Goal: Information Seeking & Learning: Compare options

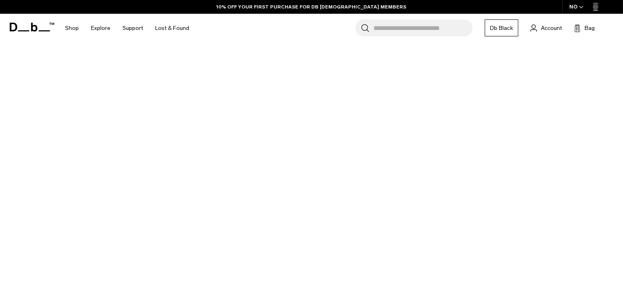
click at [441, 25] on input "Search for Bags, Luggage..." at bounding box center [423, 27] width 99 height 17
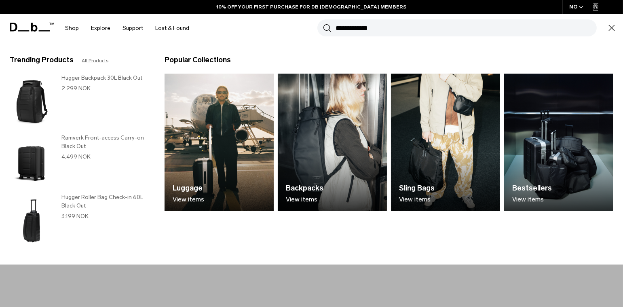
type input "**********"
click at [323, 23] on button "Search" at bounding box center [327, 27] width 8 height 9
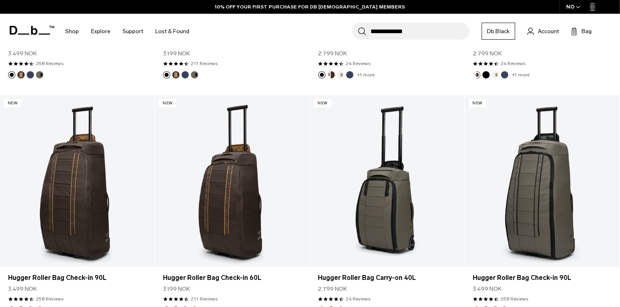
scroll to position [108, 0]
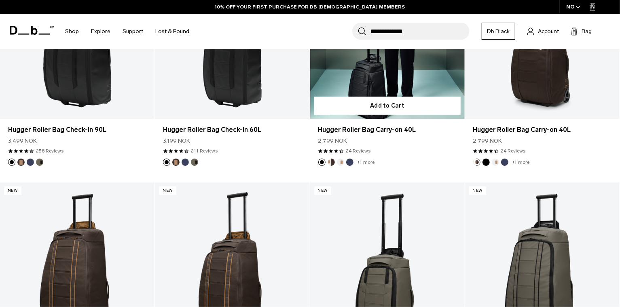
click at [415, 78] on link "Hugger Roller Bag Carry-on 40L" at bounding box center [387, 33] width 155 height 172
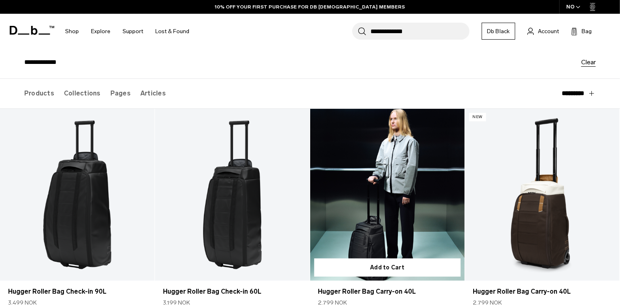
scroll to position [0, 0]
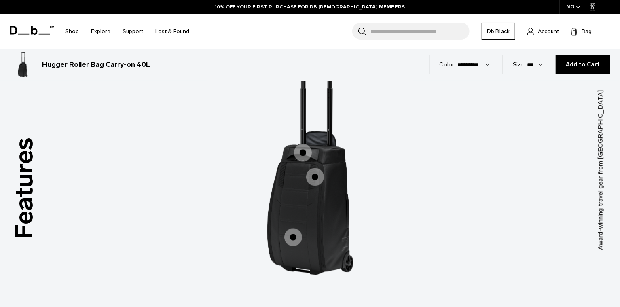
scroll to position [1021, 0]
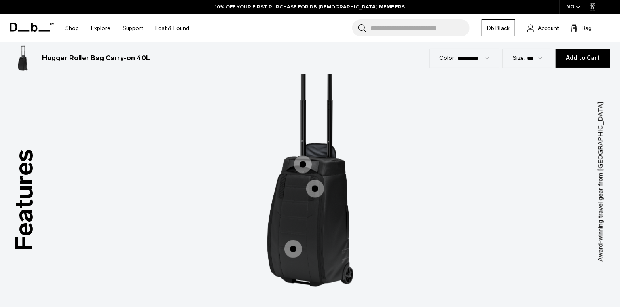
click at [294, 249] on span "1 / 3" at bounding box center [293, 249] width 18 height 18
click at [289, 249] on span "1 / 3" at bounding box center [293, 249] width 18 height 18
click at [292, 249] on span "1 / 3" at bounding box center [293, 249] width 18 height 18
click at [292, 252] on span "1 / 3" at bounding box center [293, 249] width 18 height 18
click at [289, 247] on span "1 / 3" at bounding box center [293, 249] width 18 height 18
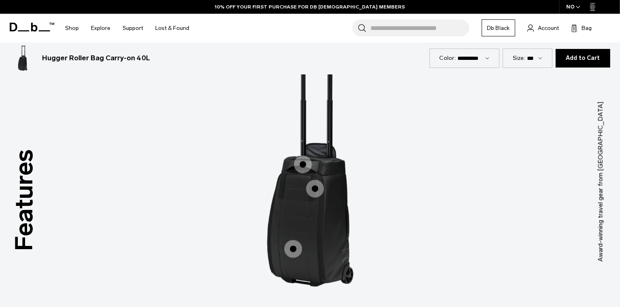
click at [293, 250] on span "1 / 3" at bounding box center [293, 249] width 18 height 18
click at [292, 248] on span "1 / 3" at bounding box center [293, 249] width 18 height 18
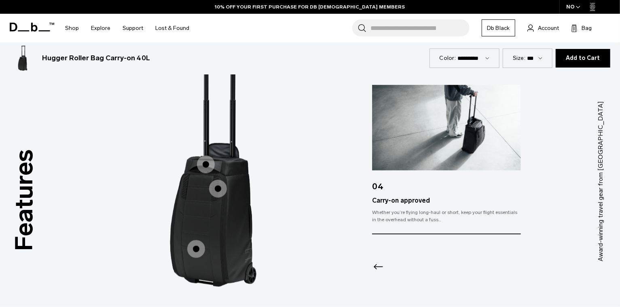
click at [379, 261] on icon "Previous slide" at bounding box center [378, 266] width 13 height 13
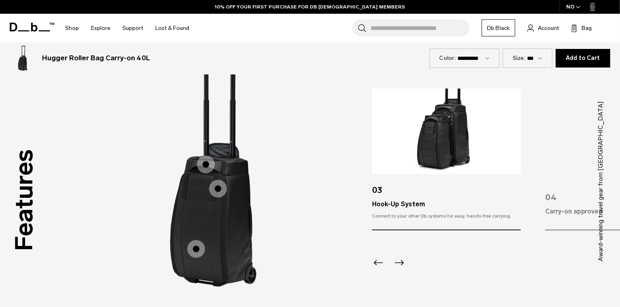
click at [406, 265] on div at bounding box center [446, 253] width 149 height 44
click at [395, 261] on icon "Next slide" at bounding box center [399, 262] width 13 height 13
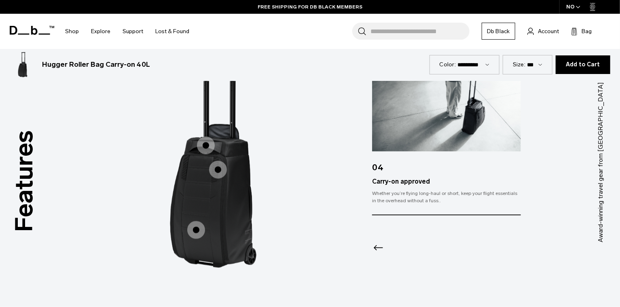
scroll to position [1040, 0]
click at [372, 244] on icon "Previous slide" at bounding box center [378, 247] width 13 height 13
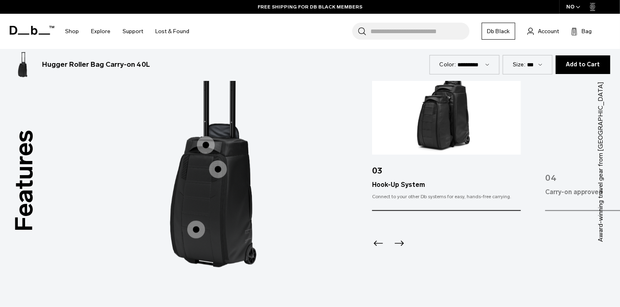
click at [407, 245] on div at bounding box center [446, 233] width 149 height 44
click at [400, 244] on icon "Next slide" at bounding box center [399, 243] width 13 height 13
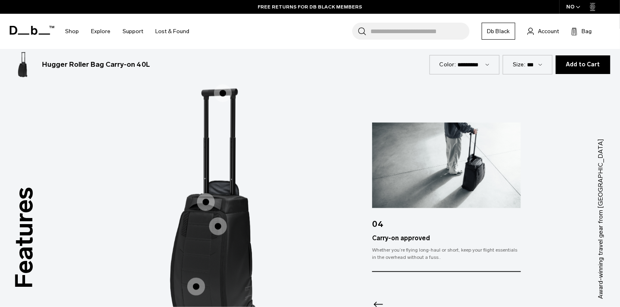
scroll to position [981, 0]
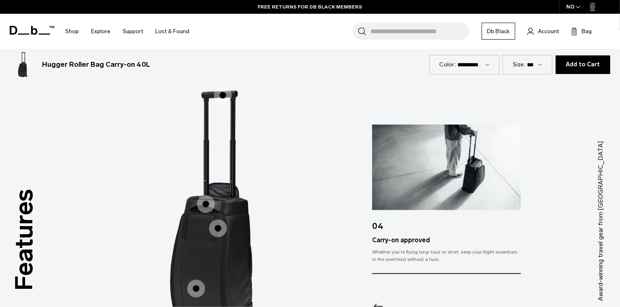
click at [226, 92] on span "1 / 3" at bounding box center [223, 95] width 18 height 18
click at [223, 94] on span "1 / 3" at bounding box center [223, 95] width 18 height 18
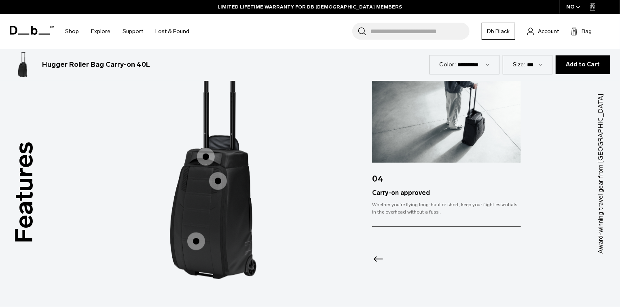
scroll to position [1050, 0]
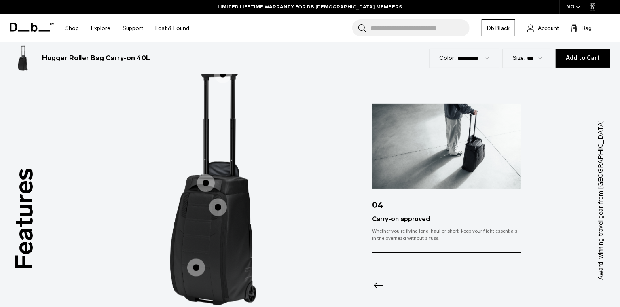
click at [217, 211] on span "1 / 3" at bounding box center [218, 207] width 18 height 18
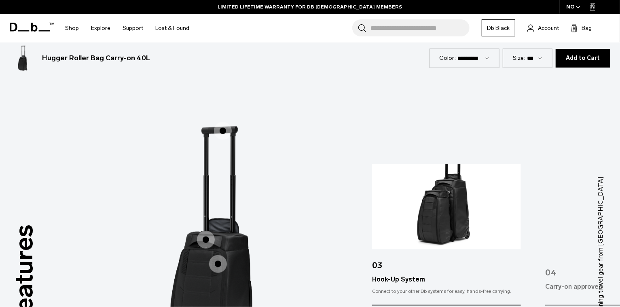
scroll to position [945, 0]
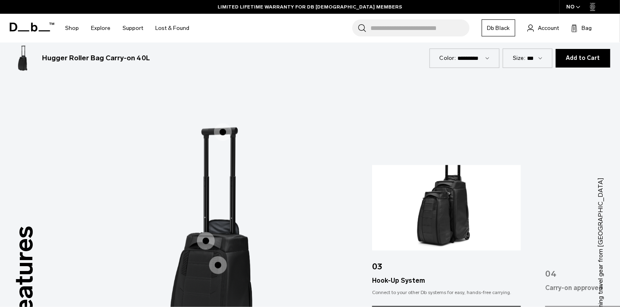
click at [224, 134] on span "1 / 3" at bounding box center [223, 132] width 18 height 18
click at [224, 137] on span "1 / 3" at bounding box center [223, 132] width 18 height 18
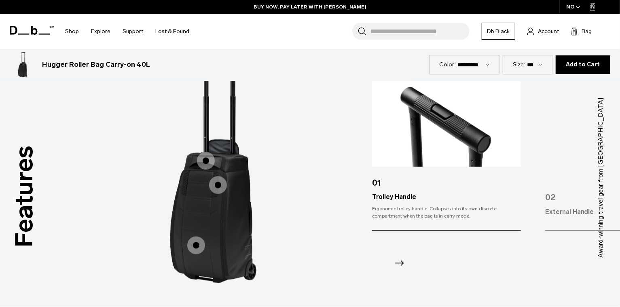
scroll to position [1033, 0]
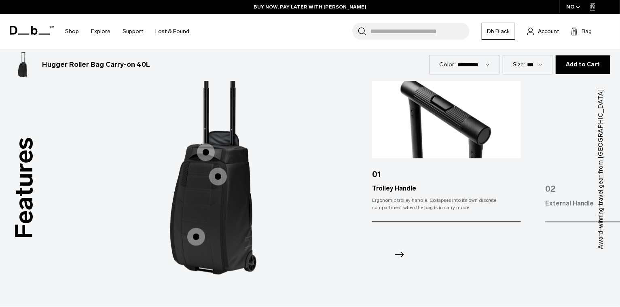
click at [200, 239] on span "1 / 3" at bounding box center [196, 237] width 18 height 18
click at [199, 241] on span "1 / 3" at bounding box center [196, 237] width 18 height 18
click at [199, 243] on span "1 / 3" at bounding box center [196, 237] width 18 height 18
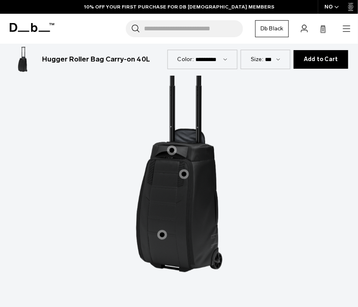
scroll to position [891, 0]
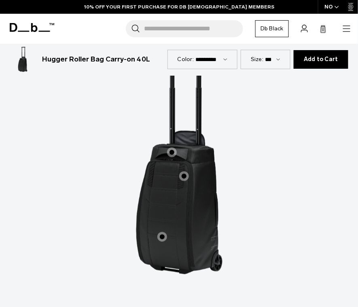
click at [162, 232] on span "1 / 3" at bounding box center [162, 237] width 10 height 10
click at [185, 172] on span "1 / 3" at bounding box center [184, 177] width 10 height 10
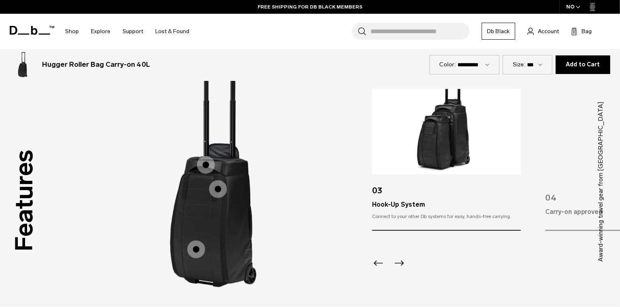
scroll to position [1021, 0]
click at [398, 265] on icon "Next slide" at bounding box center [399, 262] width 13 height 13
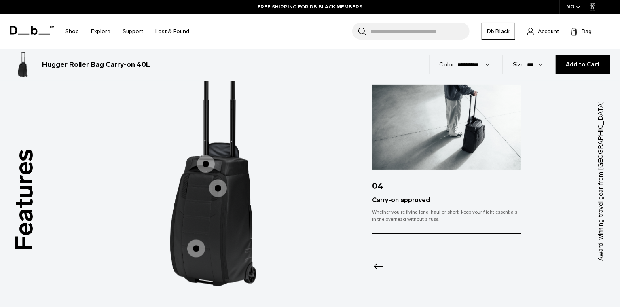
click at [379, 265] on icon "Previous slide" at bounding box center [378, 265] width 9 height 5
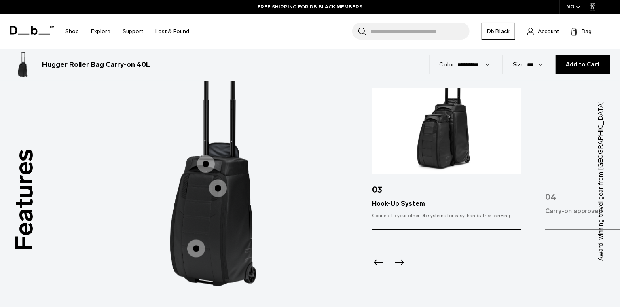
click at [219, 189] on span "1 / 3" at bounding box center [218, 188] width 18 height 18
click at [219, 193] on span "1 / 3" at bounding box center [218, 188] width 18 height 18
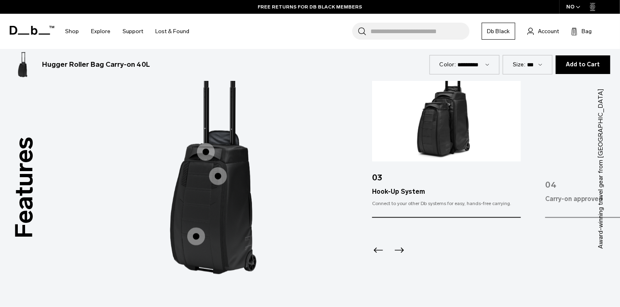
scroll to position [1037, 0]
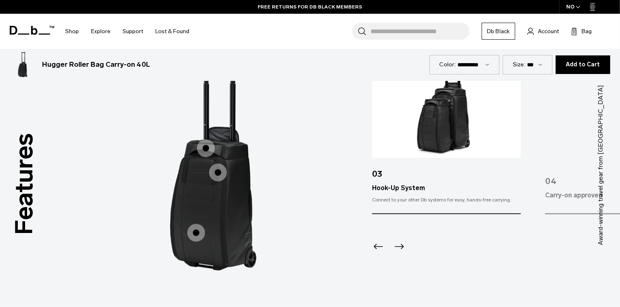
click at [208, 151] on span "1 / 3" at bounding box center [206, 148] width 18 height 18
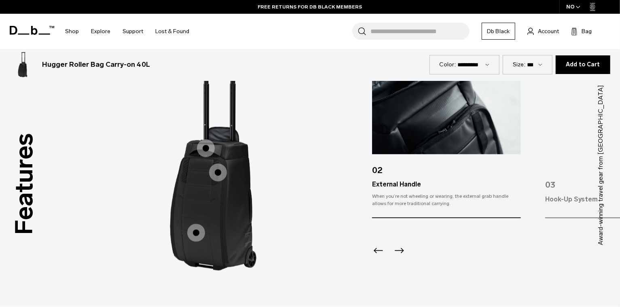
click at [220, 171] on span "1 / 3" at bounding box center [218, 172] width 18 height 18
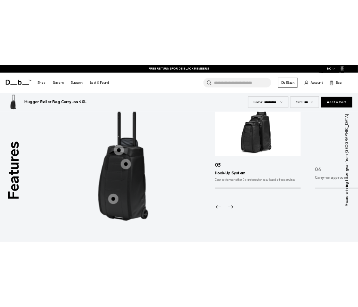
scroll to position [918, 0]
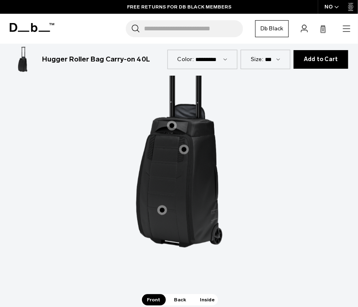
drag, startPoint x: 220, startPoint y: 171, endPoint x: 604, endPoint y: 6, distance: 418.4
click at [358, 5] on div "FREE RETURNS FOR DB BLACK MEMBERS" at bounding box center [179, 7] width 358 height 14
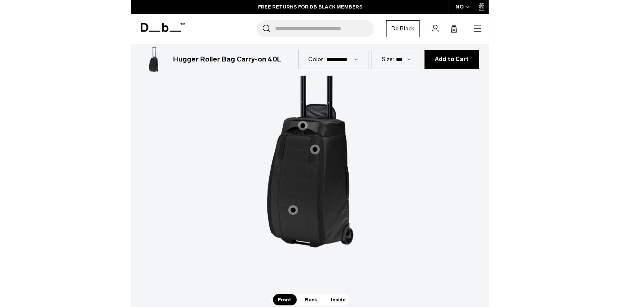
scroll to position [1016, 0]
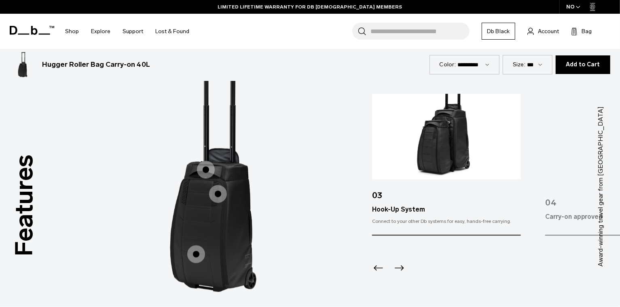
click at [203, 175] on div "Hook-Up System" at bounding box center [208, 183] width 18 height 18
click at [205, 172] on span "1 / 3" at bounding box center [206, 170] width 18 height 18
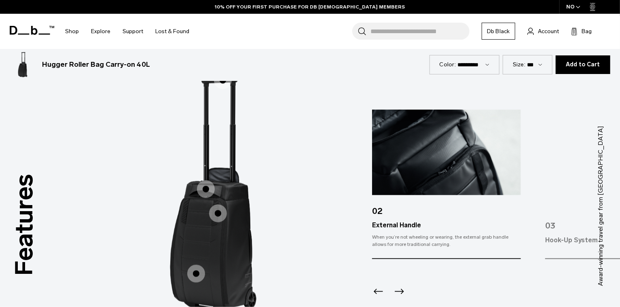
scroll to position [972, 0]
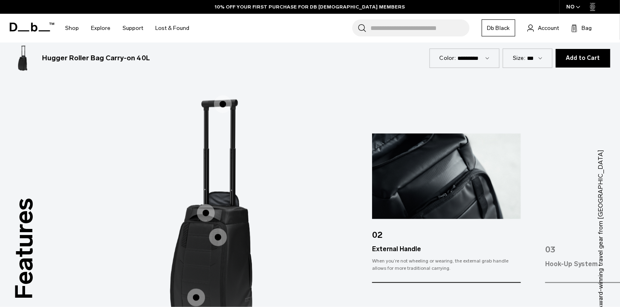
click at [224, 103] on span "1 / 3" at bounding box center [223, 104] width 18 height 18
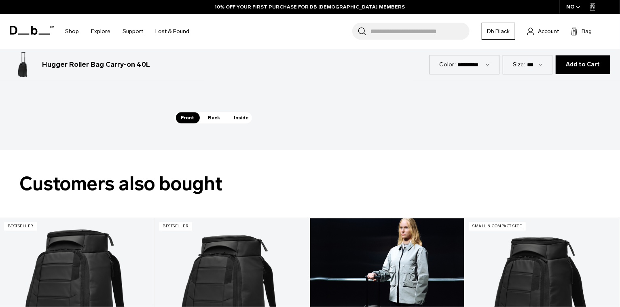
scroll to position [1272, 0]
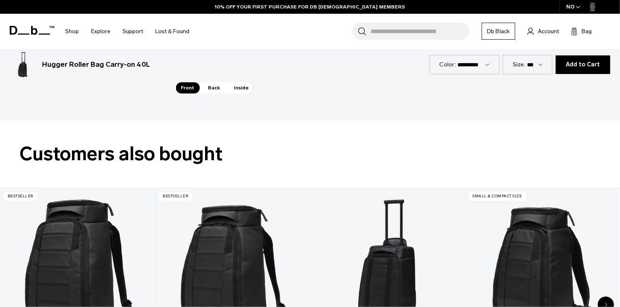
drag, startPoint x: 213, startPoint y: 86, endPoint x: 280, endPoint y: 112, distance: 72.3
click at [213, 86] on span "Back" at bounding box center [214, 87] width 23 height 11
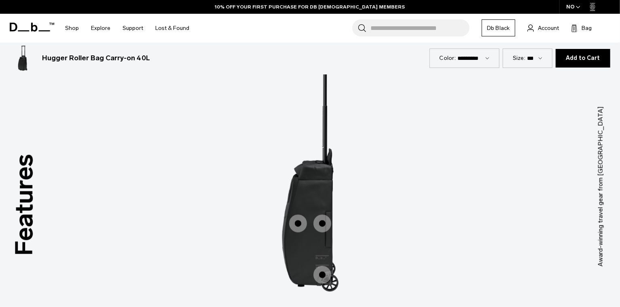
scroll to position [1017, 0]
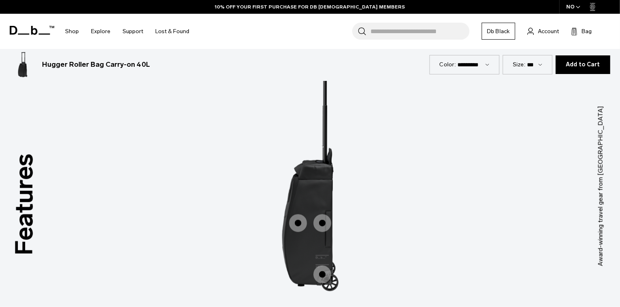
click at [327, 279] on span "2 / 3" at bounding box center [322, 274] width 18 height 18
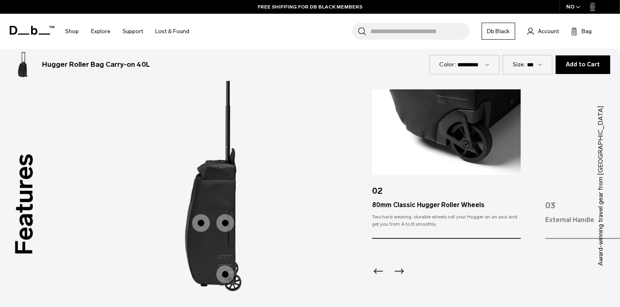
click at [395, 274] on icon "Next slide" at bounding box center [399, 271] width 13 height 13
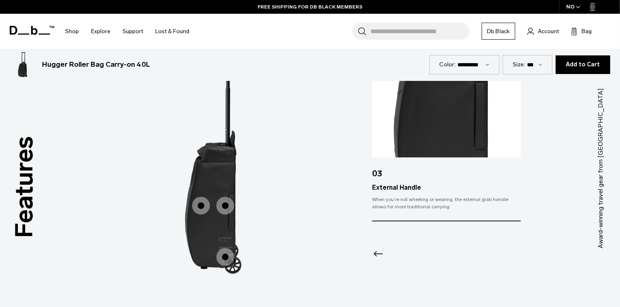
scroll to position [1043, 0]
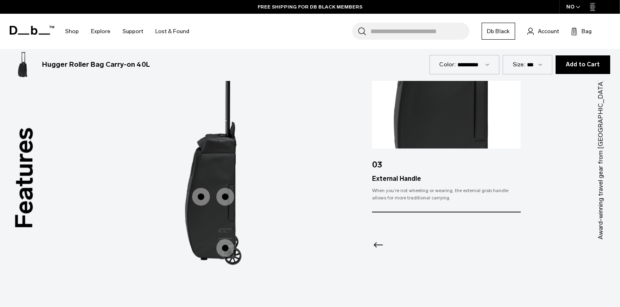
click at [379, 244] on icon "Previous slide" at bounding box center [378, 244] width 13 height 13
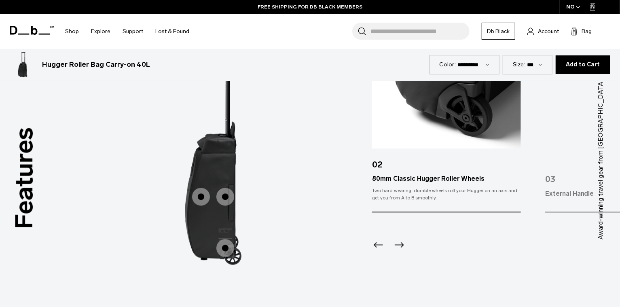
click at [226, 200] on span "2 / 3" at bounding box center [225, 197] width 18 height 18
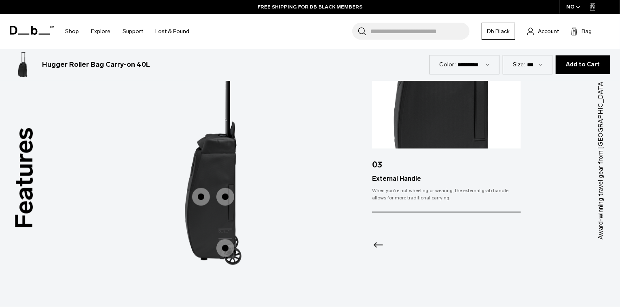
click at [200, 200] on span "2 / 3" at bounding box center [201, 197] width 18 height 18
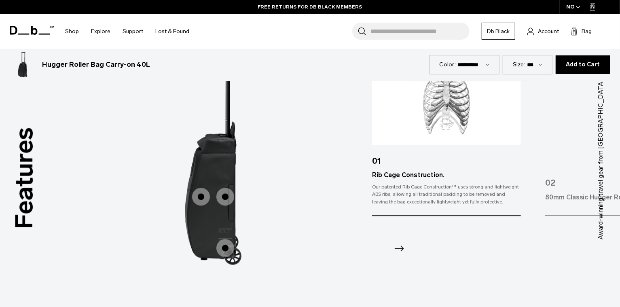
click at [228, 200] on span "2 / 3" at bounding box center [225, 197] width 18 height 18
click at [227, 199] on span "2 / 3" at bounding box center [225, 197] width 18 height 18
click at [226, 199] on span "2 / 3" at bounding box center [225, 197] width 18 height 18
click at [225, 196] on span "2 / 3" at bounding box center [225, 197] width 18 height 18
click at [231, 201] on span "2 / 3" at bounding box center [225, 197] width 18 height 18
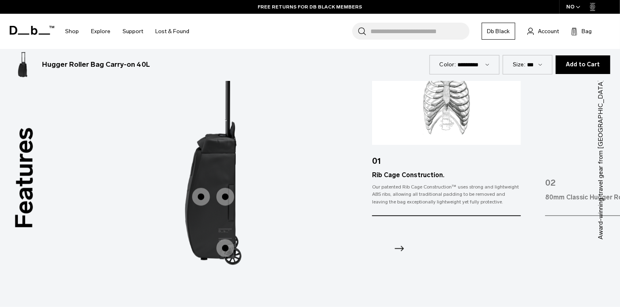
click at [231, 193] on span "2 / 3" at bounding box center [225, 197] width 18 height 18
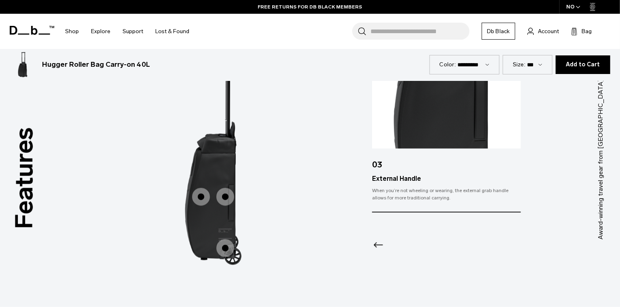
click at [224, 193] on span "2 / 3" at bounding box center [225, 197] width 18 height 18
click at [227, 251] on span "2 / 3" at bounding box center [225, 248] width 18 height 18
click at [227, 248] on span "2 / 3" at bounding box center [225, 248] width 18 height 18
click at [229, 250] on span "2 / 3" at bounding box center [225, 248] width 18 height 18
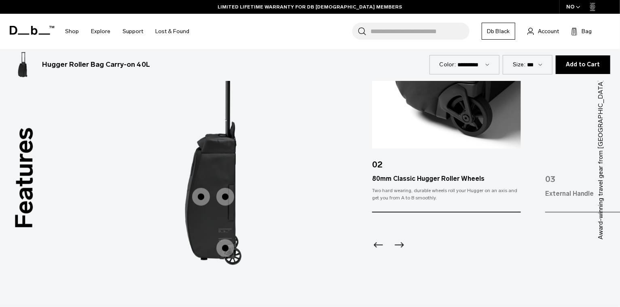
click at [229, 252] on span "2 / 3" at bounding box center [225, 248] width 18 height 18
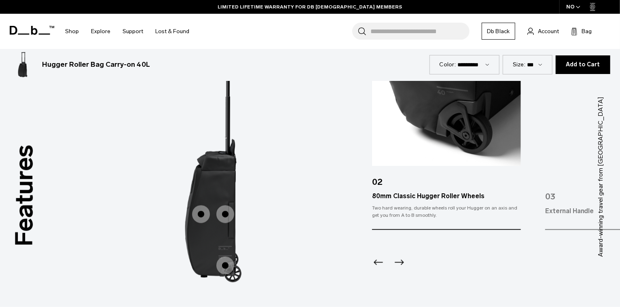
scroll to position [1027, 0]
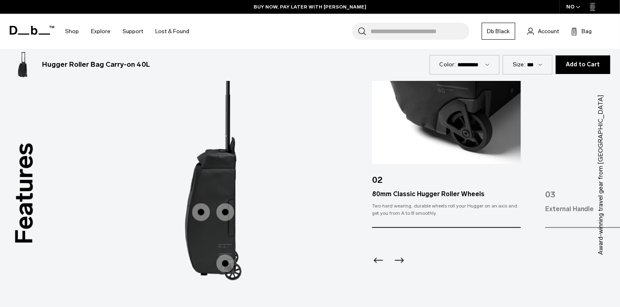
click at [226, 218] on span "2 / 3" at bounding box center [225, 212] width 18 height 18
click at [227, 216] on span "2 / 3" at bounding box center [225, 212] width 18 height 18
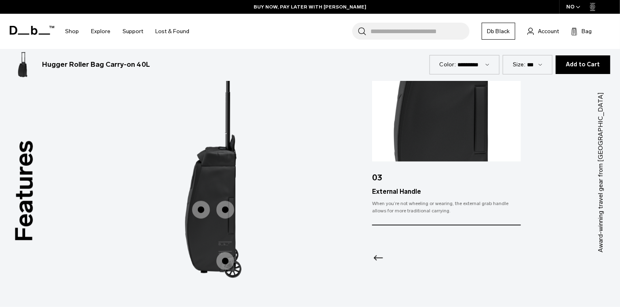
scroll to position [1035, 0]
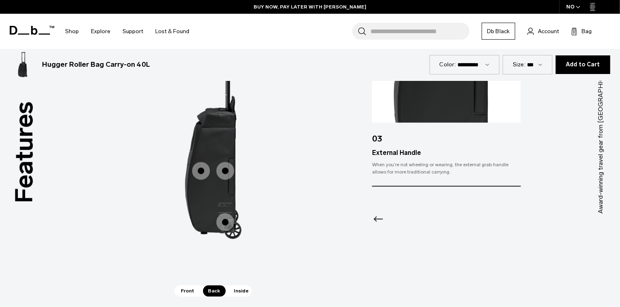
click at [201, 174] on span "2 / 3" at bounding box center [201, 171] width 18 height 18
click at [201, 172] on span "2 / 3" at bounding box center [201, 170] width 18 height 18
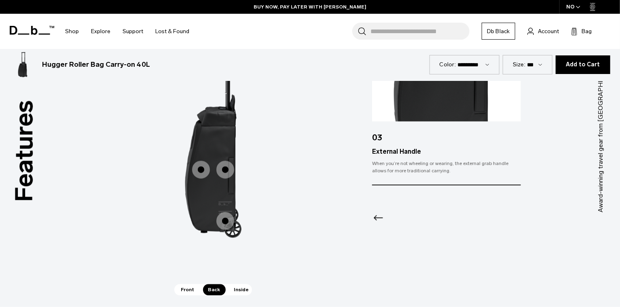
click at [199, 174] on span "2 / 3" at bounding box center [201, 170] width 18 height 18
click at [199, 169] on span "2 / 3" at bounding box center [201, 170] width 18 height 18
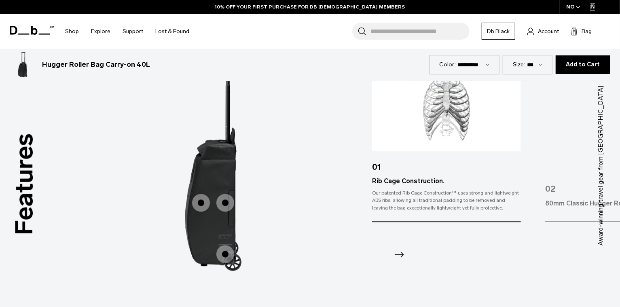
scroll to position [1093, 0]
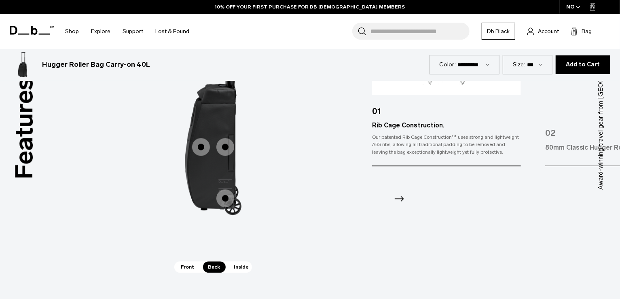
click at [245, 261] on div "Rib Cage Construction. Rib Cage Construction. 80mm Classic Hugger Roller Wheels…" at bounding box center [213, 103] width 243 height 315
click at [242, 263] on span "Inside" at bounding box center [241, 266] width 25 height 11
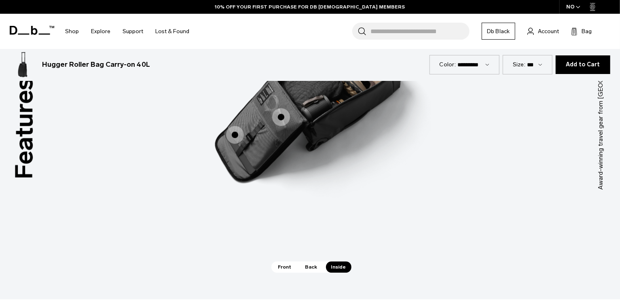
click at [318, 267] on span "Back" at bounding box center [311, 266] width 23 height 11
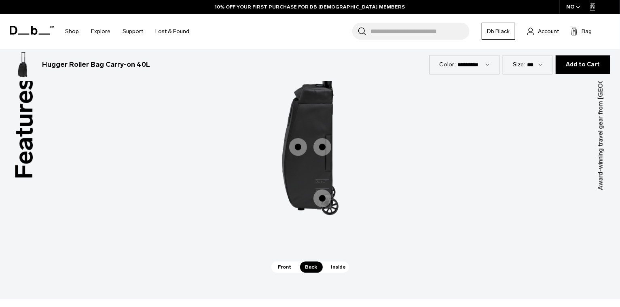
click at [322, 202] on span "2 / 3" at bounding box center [322, 198] width 18 height 18
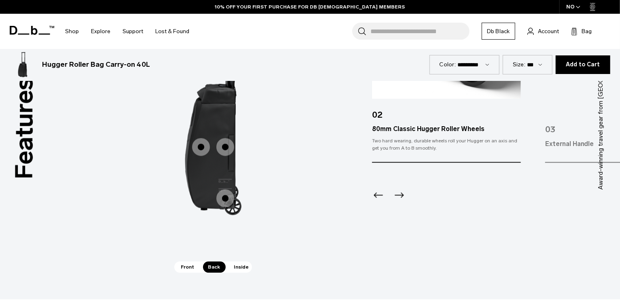
click at [398, 193] on icon "Next slide" at bounding box center [399, 194] width 13 height 13
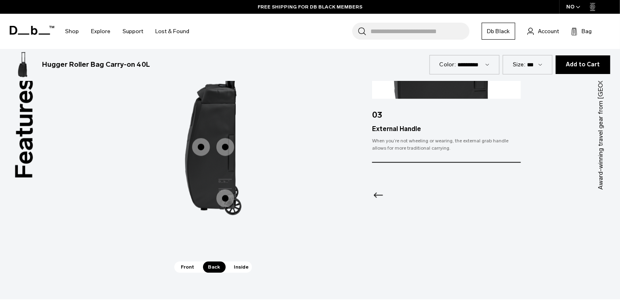
click at [398, 193] on div at bounding box center [446, 185] width 149 height 44
drag, startPoint x: 383, startPoint y: 193, endPoint x: 379, endPoint y: 193, distance: 4.1
click at [383, 193] on icon "Previous slide" at bounding box center [378, 194] width 13 height 13
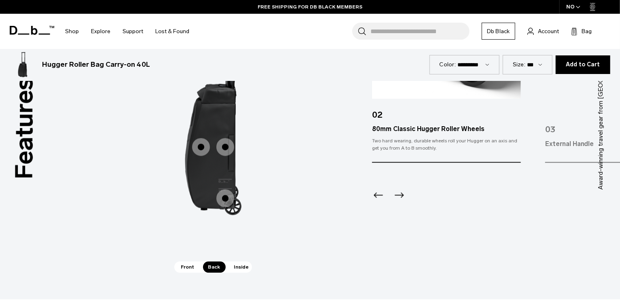
click at [379, 193] on icon "Previous slide" at bounding box center [378, 194] width 13 height 13
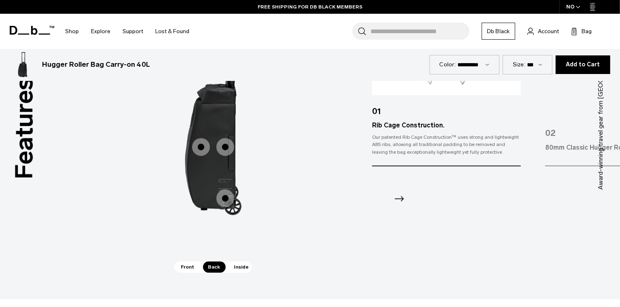
click at [379, 193] on div at bounding box center [446, 188] width 149 height 44
click at [239, 265] on span "Inside" at bounding box center [241, 266] width 25 height 11
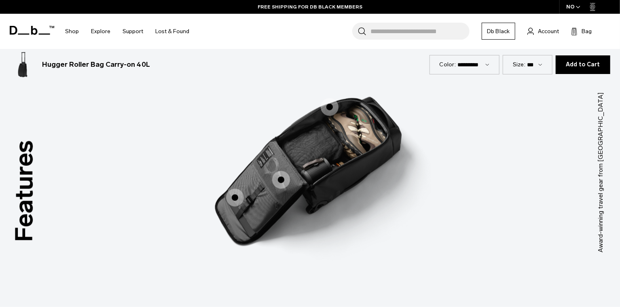
scroll to position [1021, 0]
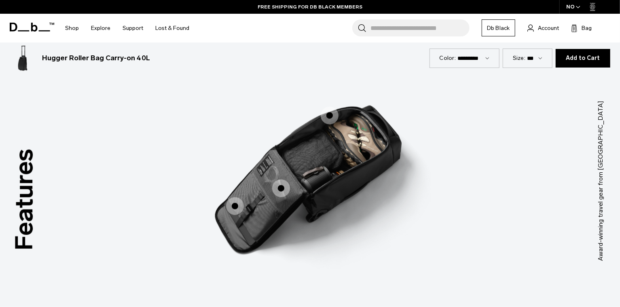
click at [237, 207] on span "3 / 3" at bounding box center [235, 206] width 18 height 18
click at [233, 206] on span "3 / 3" at bounding box center [235, 206] width 18 height 18
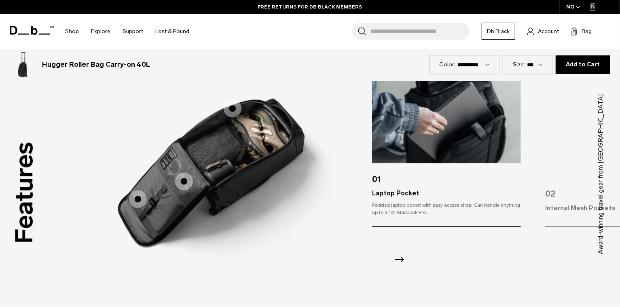
scroll to position [1040, 0]
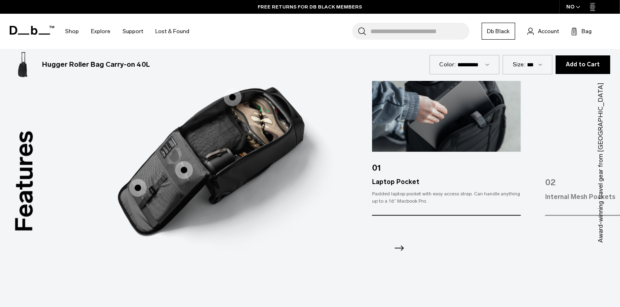
click at [182, 166] on span "3 / 3" at bounding box center [184, 170] width 18 height 18
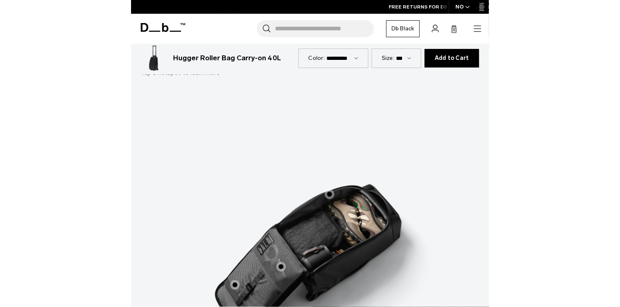
scroll to position [1018, 0]
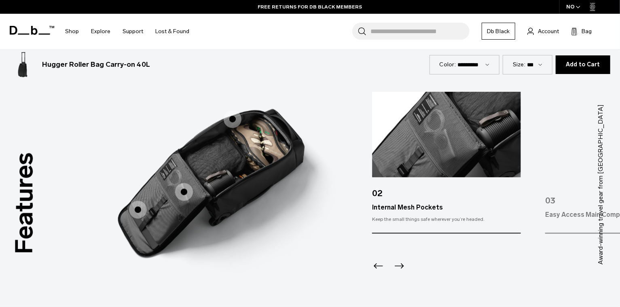
click at [231, 118] on span "3 / 3" at bounding box center [233, 119] width 18 height 18
click at [232, 119] on span "3 / 3" at bounding box center [233, 119] width 18 height 18
click at [232, 121] on span "3 / 3" at bounding box center [233, 119] width 18 height 18
click at [233, 123] on span "3 / 3" at bounding box center [233, 119] width 18 height 18
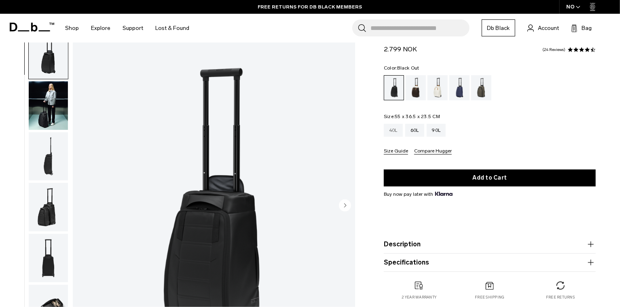
scroll to position [0, 0]
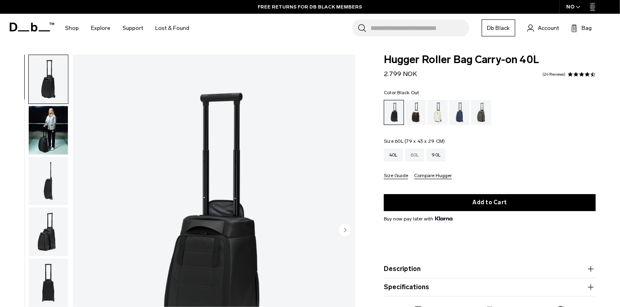
click at [411, 155] on div "60L" at bounding box center [414, 154] width 19 height 13
click at [379, 146] on div "Hugger Roller Bag Carry-on 40L 2.799 NOK 4.3 star rating 24 Reviews Color: Blac…" at bounding box center [490, 198] width 260 height 286
click at [377, 135] on div "Hugger Roller Bag Carry-on 40L 2.799 NOK 4.3 star rating 24 Reviews Color: Blac…" at bounding box center [490, 198] width 260 height 286
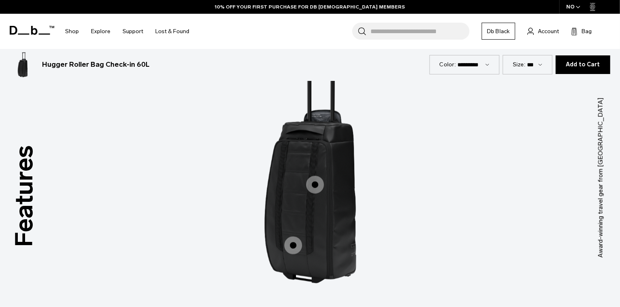
scroll to position [790, 0]
click at [301, 246] on span "1 / 3" at bounding box center [293, 245] width 18 height 18
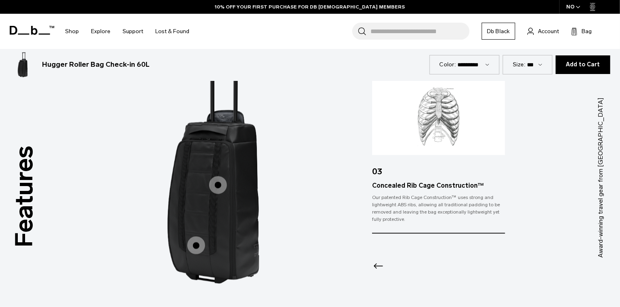
scroll to position [1025, 0]
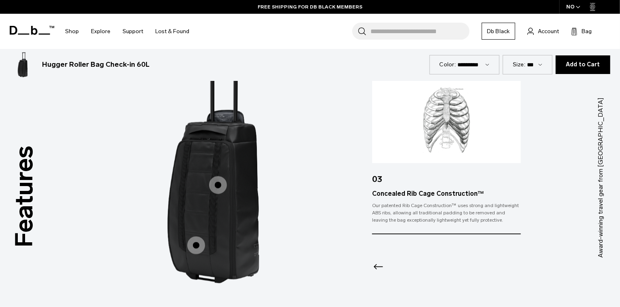
click at [385, 194] on div "Concealed Rib Cage Construction™" at bounding box center [446, 194] width 149 height 10
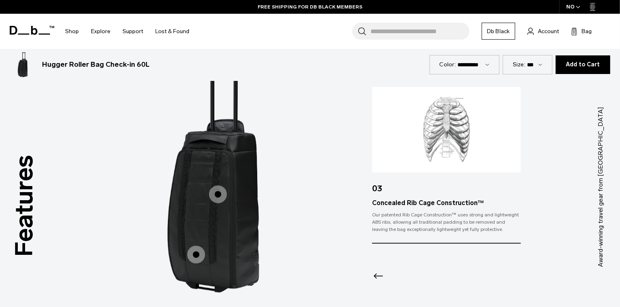
scroll to position [1018, 0]
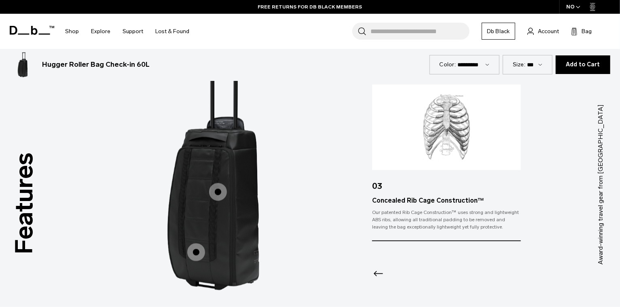
click at [377, 273] on icon "Previous slide" at bounding box center [378, 273] width 9 height 5
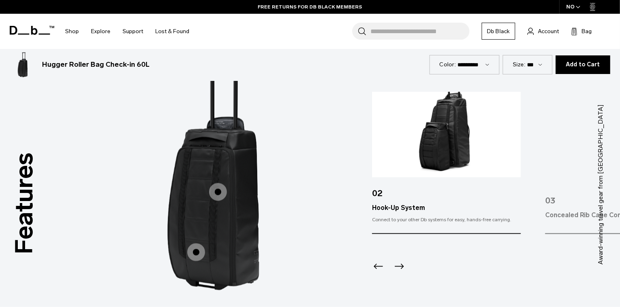
click at [378, 271] on icon "Previous slide" at bounding box center [378, 266] width 13 height 13
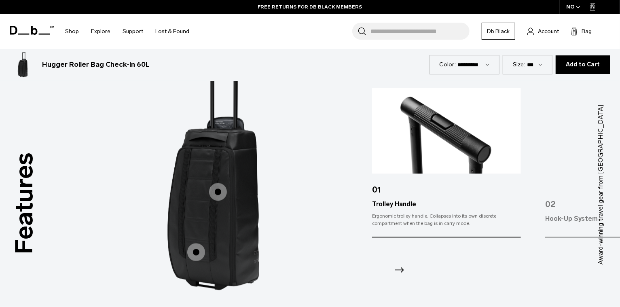
click at [405, 271] on icon "Next slide" at bounding box center [399, 269] width 13 height 13
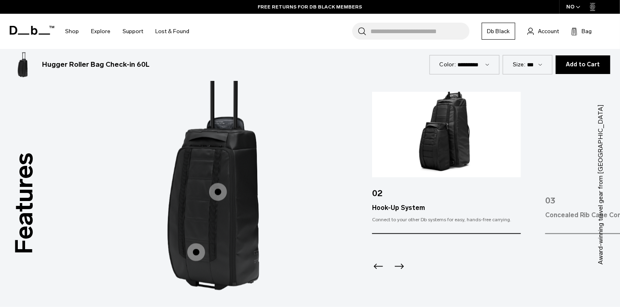
click at [405, 270] on icon "Next slide" at bounding box center [399, 266] width 13 height 13
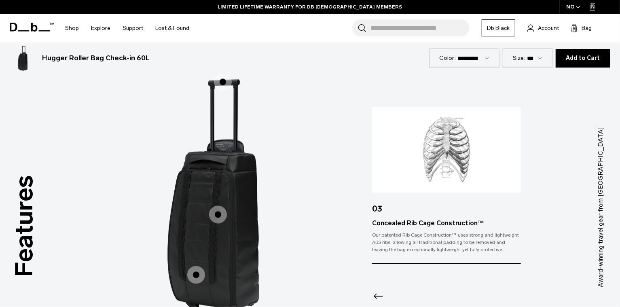
scroll to position [1019, 0]
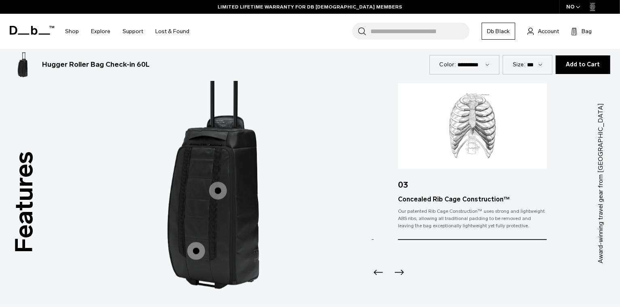
click at [398, 203] on div "Concealed Rib Cage Construction™" at bounding box center [472, 200] width 149 height 10
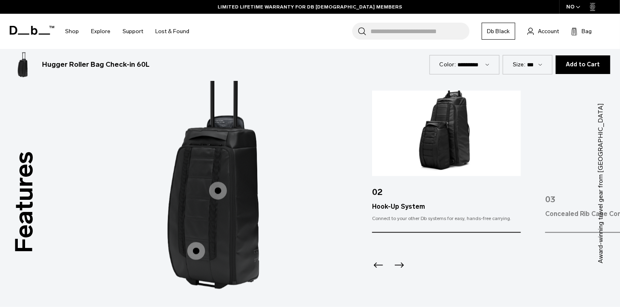
click at [395, 263] on icon "Next slide" at bounding box center [399, 264] width 13 height 13
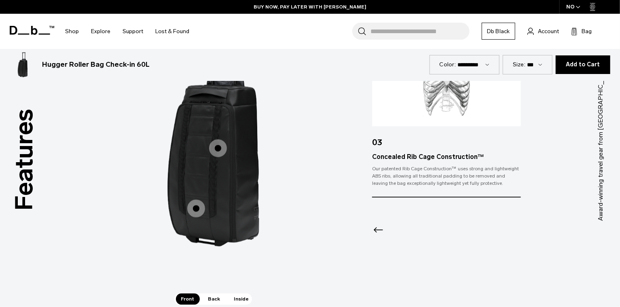
scroll to position [1067, 0]
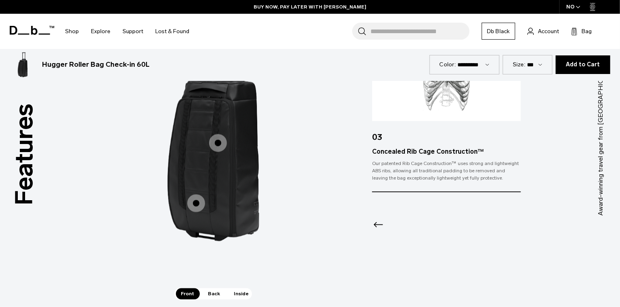
click at [219, 143] on span "1 / 3" at bounding box center [218, 143] width 18 height 18
click at [218, 148] on span "1 / 3" at bounding box center [218, 143] width 18 height 18
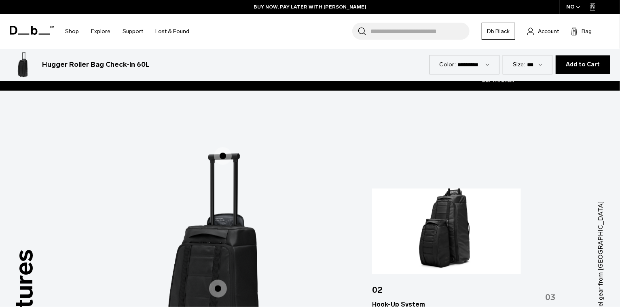
scroll to position [940, 0]
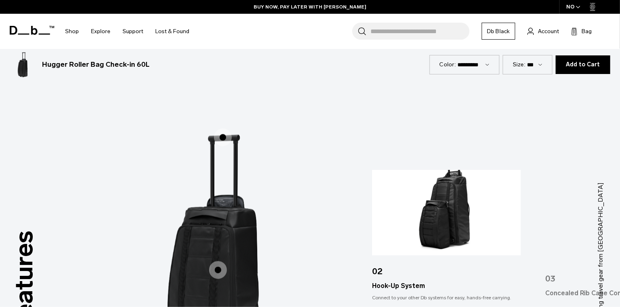
click at [222, 136] on span "1 / 3" at bounding box center [223, 137] width 18 height 18
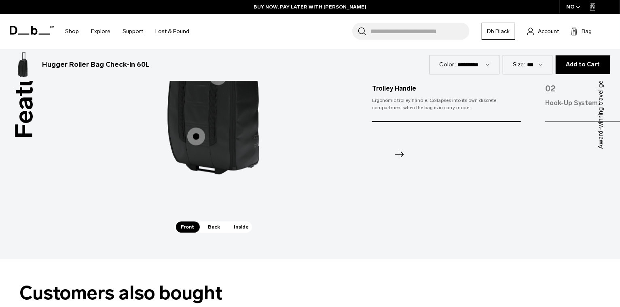
scroll to position [1167, 0]
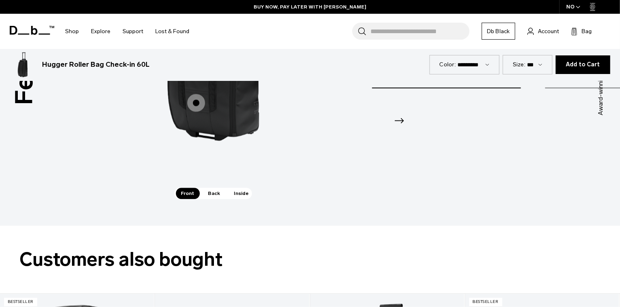
click at [210, 195] on span "Back" at bounding box center [214, 193] width 23 height 11
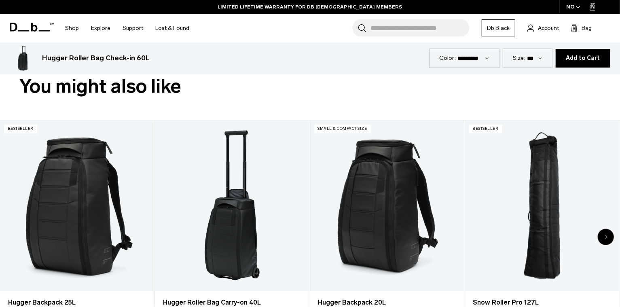
scroll to position [319, 0]
